Goal: Information Seeking & Learning: Learn about a topic

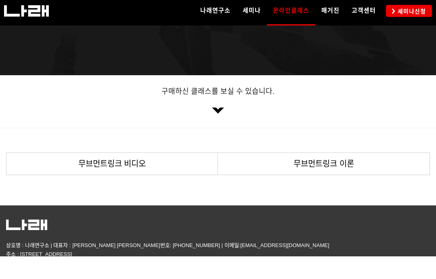
scroll to position [88, 0]
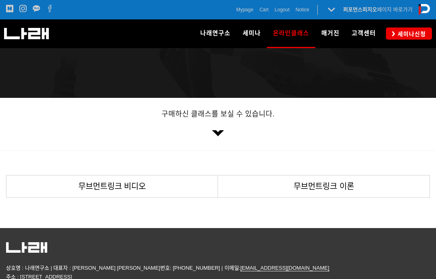
click at [184, 186] on link "무브먼트링크 비디오" at bounding box center [111, 186] width 211 height 22
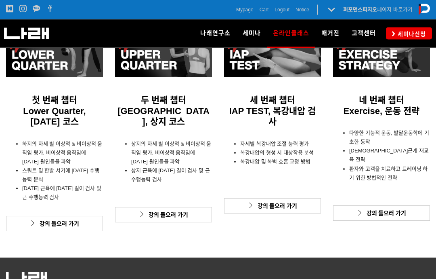
scroll to position [262, 0]
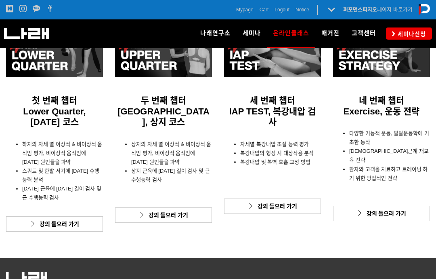
click at [375, 207] on link "강의 들으러 가기" at bounding box center [381, 213] width 97 height 15
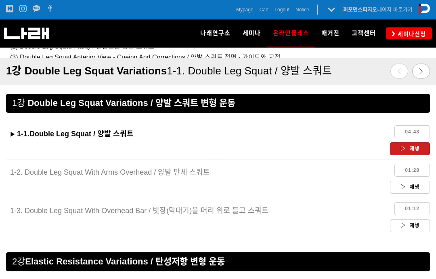
scroll to position [628, 0]
click at [416, 187] on link "재생" at bounding box center [410, 187] width 40 height 13
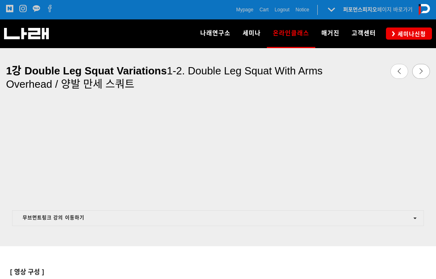
scroll to position [366, 0]
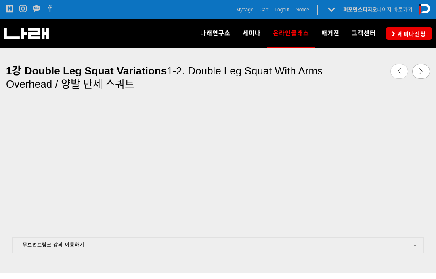
click at [431, 61] on div at bounding box center [400, 71] width 73 height 27
click at [422, 69] on icon at bounding box center [422, 71] width 6 height 6
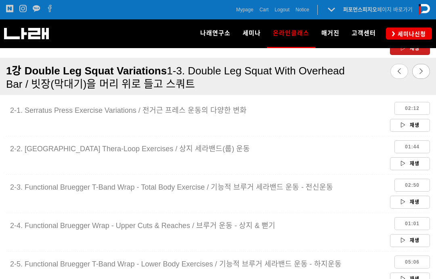
scroll to position [805, 0]
